Goal: Obtain resource: Download file/media

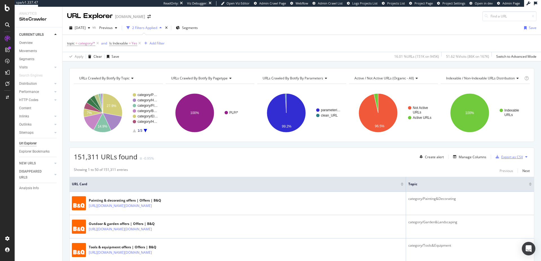
click at [517, 159] on div "Export as CSV" at bounding box center [508, 157] width 30 height 8
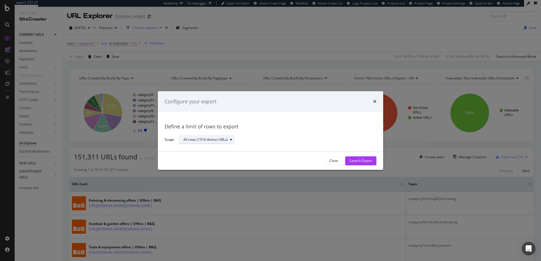
click at [210, 138] on div "All rows (151K distinct URLs)" at bounding box center [205, 139] width 44 height 3
drag, startPoint x: 210, startPoint y: 138, endPoint x: 236, endPoint y: 132, distance: 26.0
click at [210, 138] on div "All rows (151K distinct URLs)" at bounding box center [205, 139] width 44 height 3
click at [375, 102] on icon "times" at bounding box center [374, 101] width 3 height 5
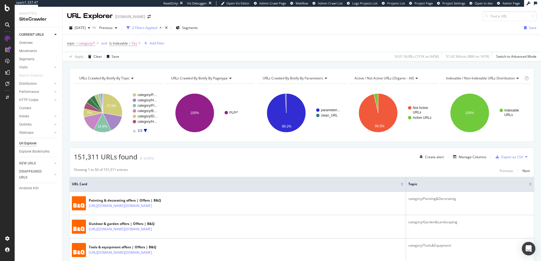
click at [525, 158] on icon at bounding box center [526, 156] width 2 height 3
click at [449, 3] on span "Project Settings" at bounding box center [453, 3] width 23 height 4
click at [35, 95] on div "DataExports" at bounding box center [32, 96] width 22 height 6
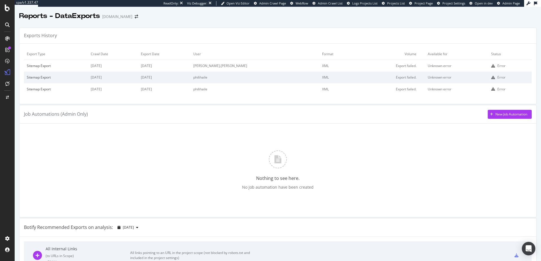
click at [491, 68] on icon at bounding box center [493, 66] width 4 height 4
drag, startPoint x: 171, startPoint y: 67, endPoint x: 191, endPoint y: 67, distance: 20.0
click at [191, 67] on td "[DATE]" at bounding box center [164, 66] width 52 height 12
